Goal: Information Seeking & Learning: Learn about a topic

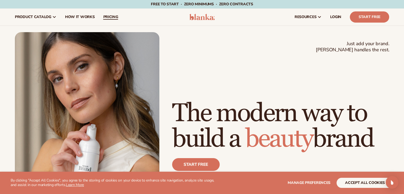
click at [107, 18] on span "pricing" at bounding box center [110, 17] width 15 height 4
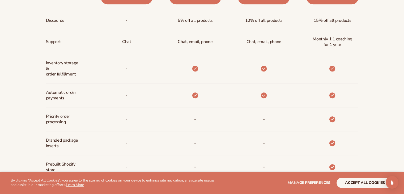
scroll to position [292, 0]
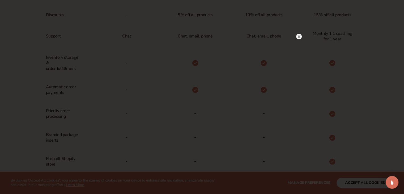
click at [300, 36] on circle at bounding box center [299, 37] width 6 height 6
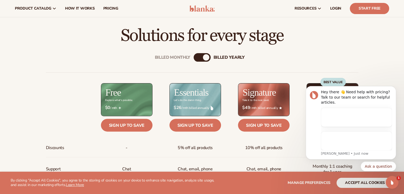
scroll to position [0, 0]
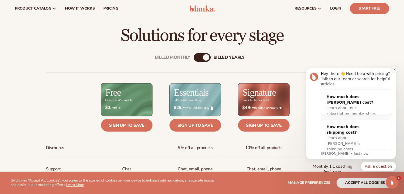
click at [392, 73] on button "Dismiss notification" at bounding box center [394, 69] width 7 height 7
